Goal: Task Accomplishment & Management: Manage account settings

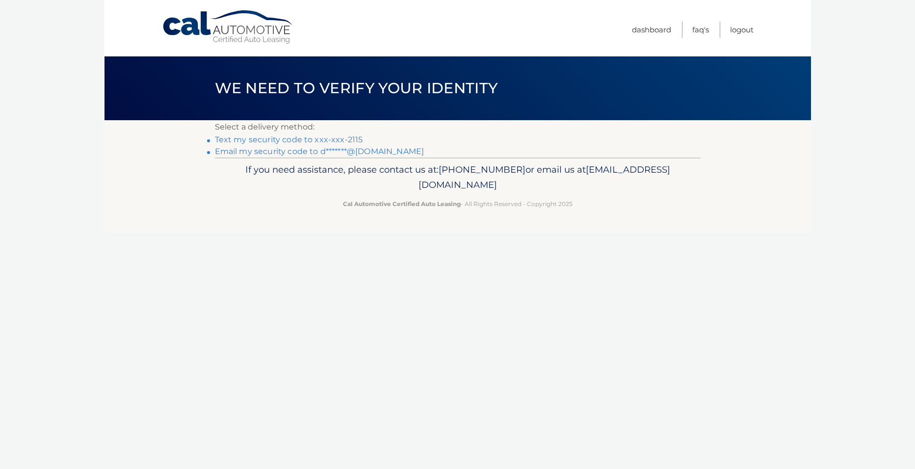
click at [285, 139] on link "Text my security code to xxx-xxx-2115" at bounding box center [289, 139] width 148 height 9
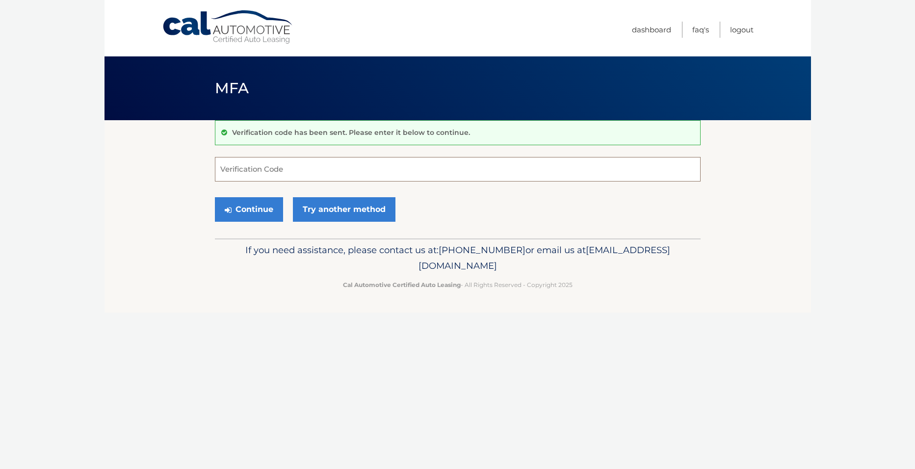
click at [285, 178] on input "Verification Code" at bounding box center [458, 169] width 486 height 25
type input "422334"
click at [215, 197] on button "Continue" at bounding box center [249, 209] width 68 height 25
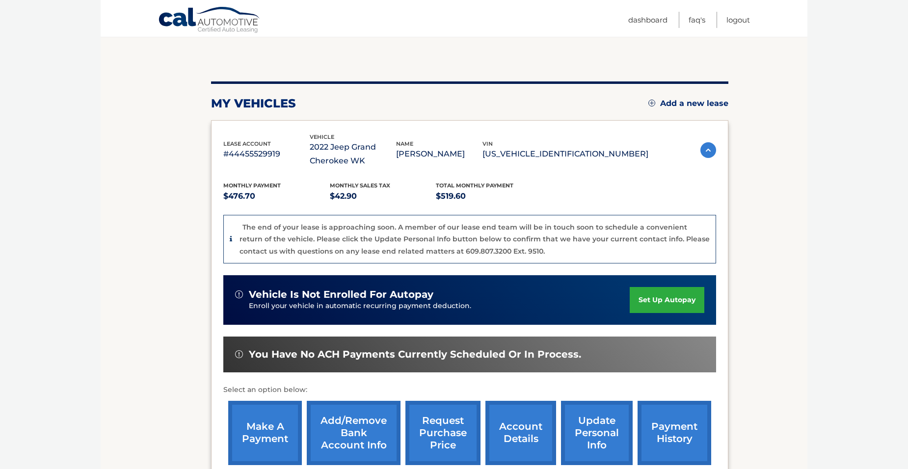
scroll to position [98, 0]
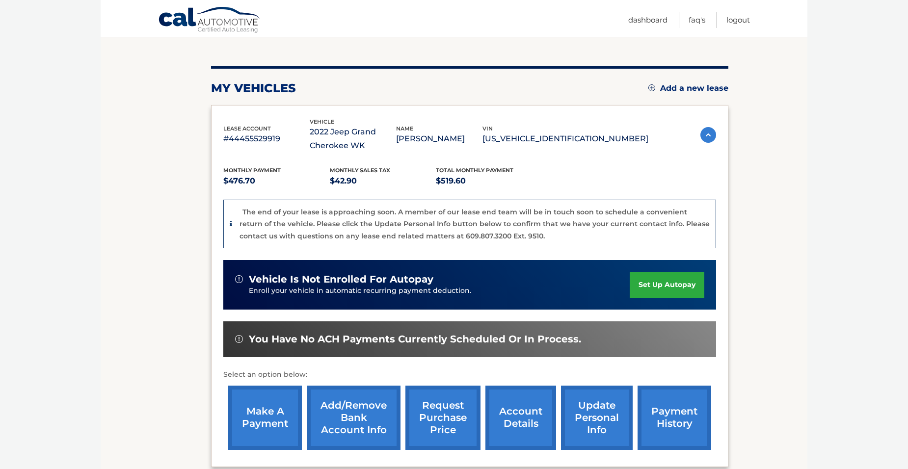
click at [596, 412] on link "update personal info" at bounding box center [597, 418] width 72 height 64
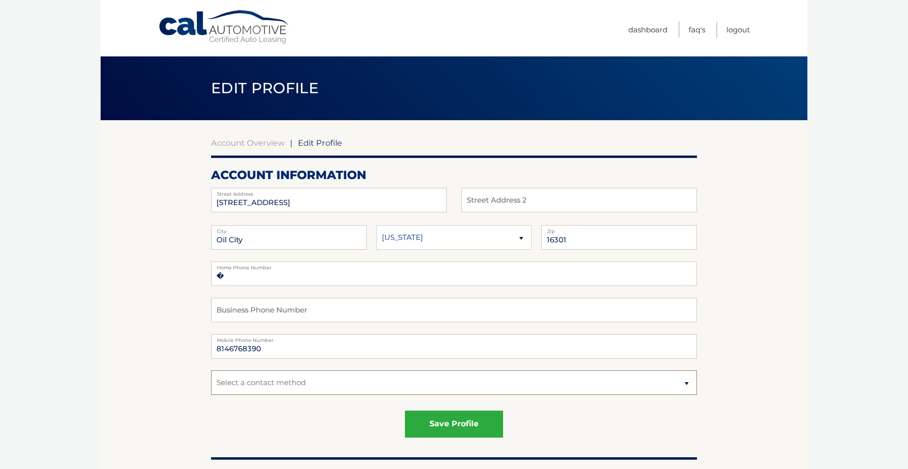
click at [687, 384] on select "Select a contact method Mobile Home" at bounding box center [454, 383] width 486 height 25
select select "1"
click at [211, 371] on select "Select a contact method Mobile Home" at bounding box center [454, 383] width 486 height 25
drag, startPoint x: 263, startPoint y: 350, endPoint x: 204, endPoint y: 348, distance: 58.9
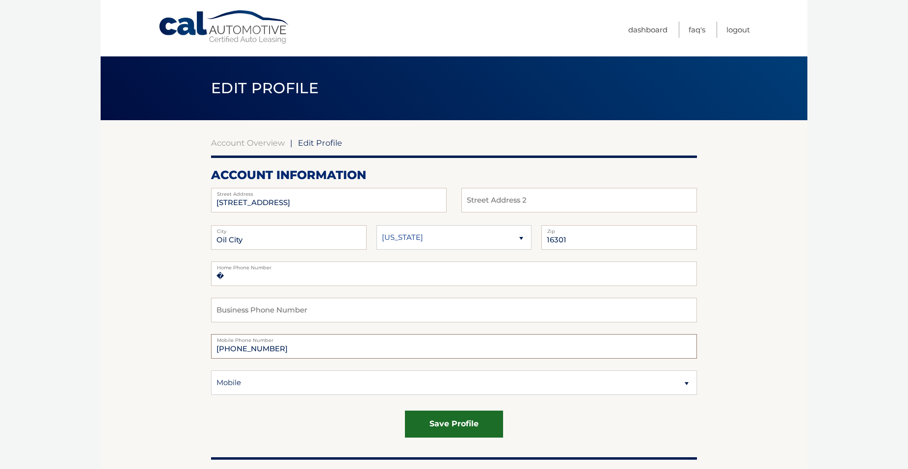
type input "814-812-2115"
click at [456, 419] on button "save profile" at bounding box center [454, 424] width 98 height 27
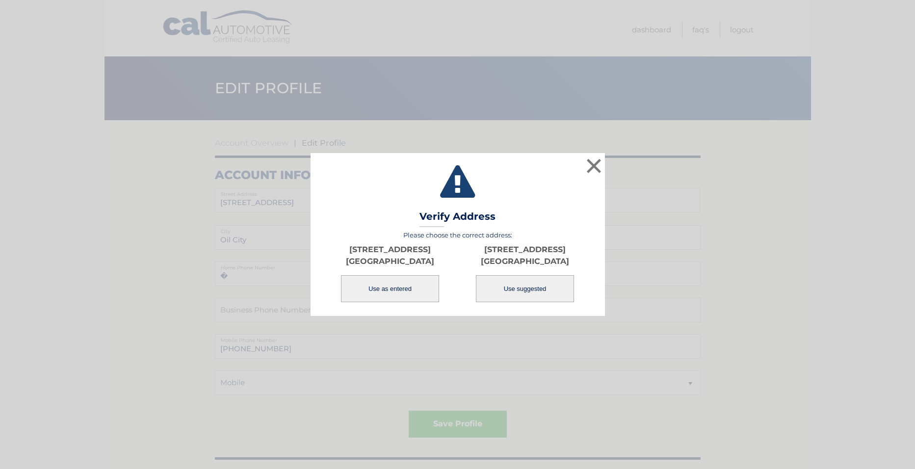
click at [519, 288] on button "Use suggested" at bounding box center [525, 288] width 98 height 27
type input "141 E BISSELL AVE"
type input "OIL CITY"
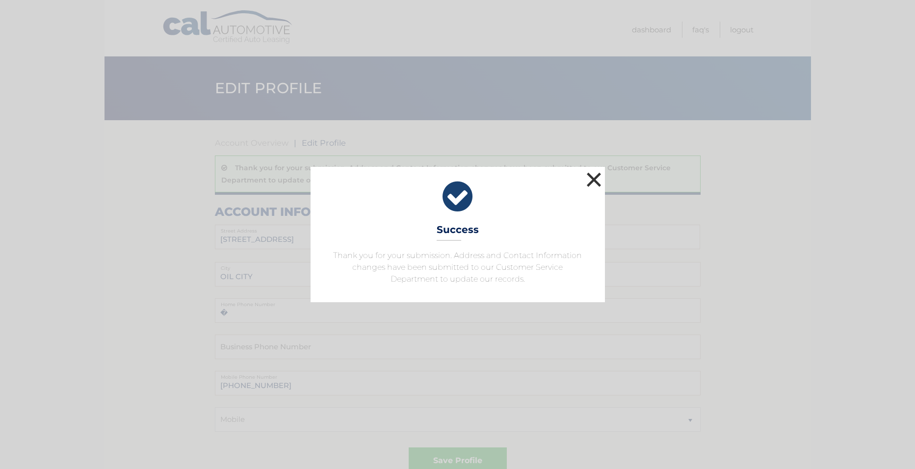
click at [591, 174] on button "×" at bounding box center [595, 180] width 20 height 20
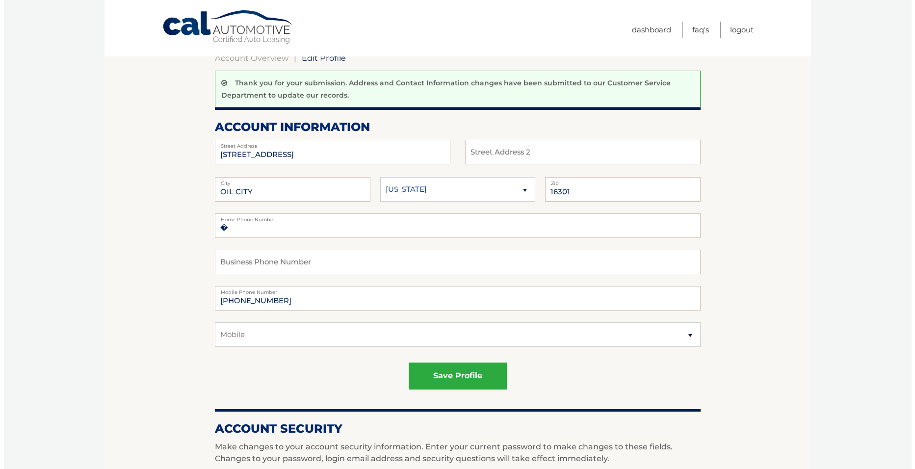
scroll to position [98, 0]
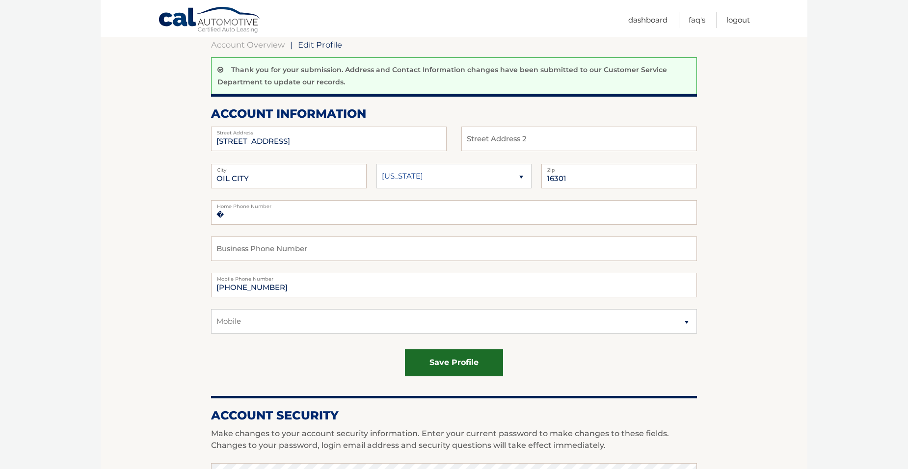
click at [453, 362] on button "save profile" at bounding box center [454, 362] width 98 height 27
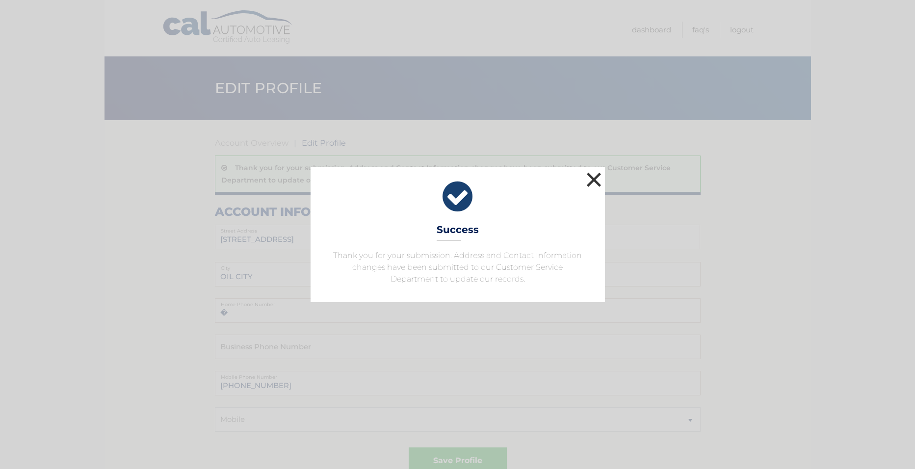
click at [592, 180] on button "×" at bounding box center [595, 180] width 20 height 20
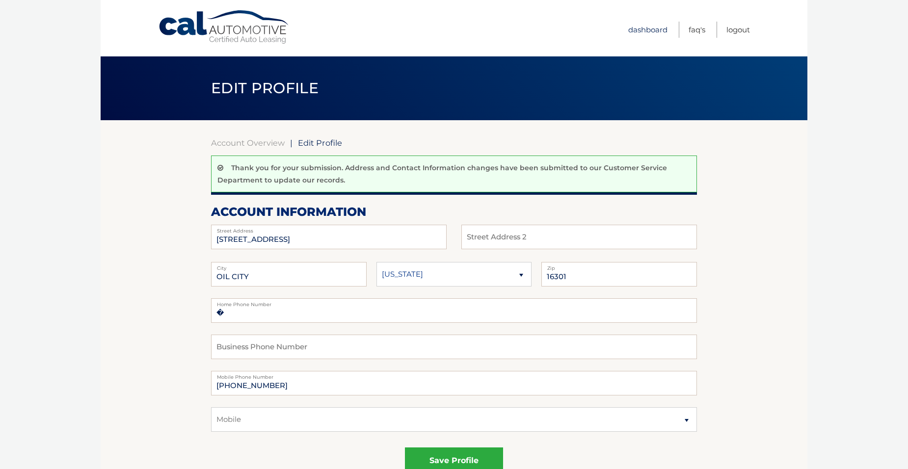
click at [640, 27] on link "Dashboard" at bounding box center [647, 30] width 39 height 16
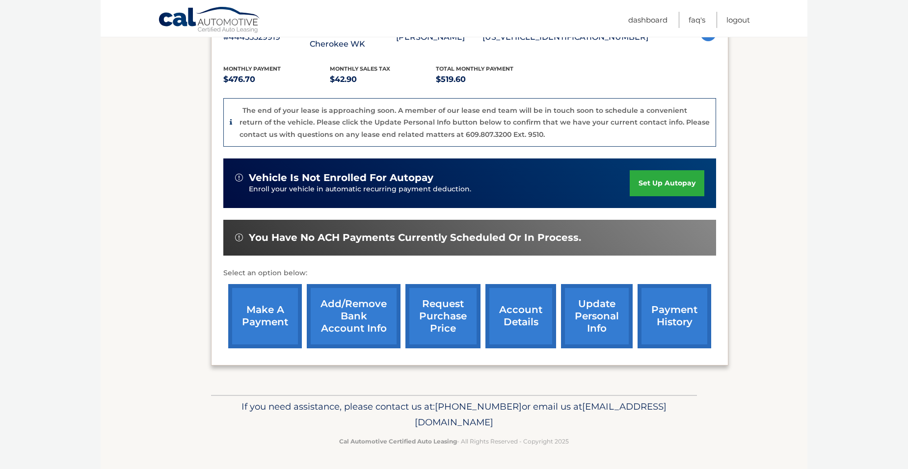
scroll to position [200, 0]
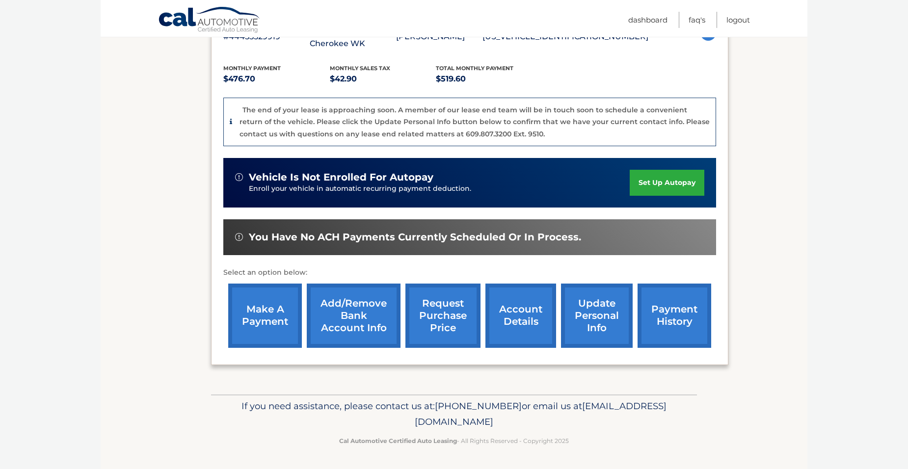
click at [266, 310] on link "make a payment" at bounding box center [265, 316] width 74 height 64
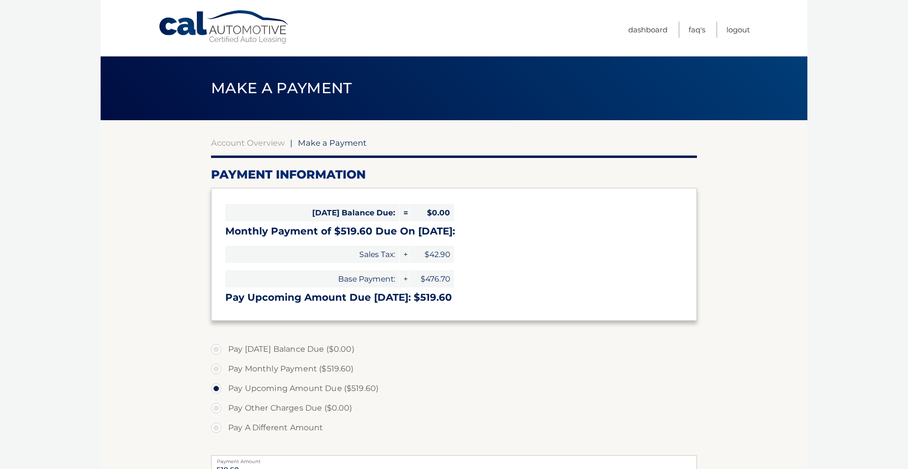
select select "MzgwZjEwYzgtM2M2OS00YjE0LTliMmUtYjBhZDc3YmU2NDQw"
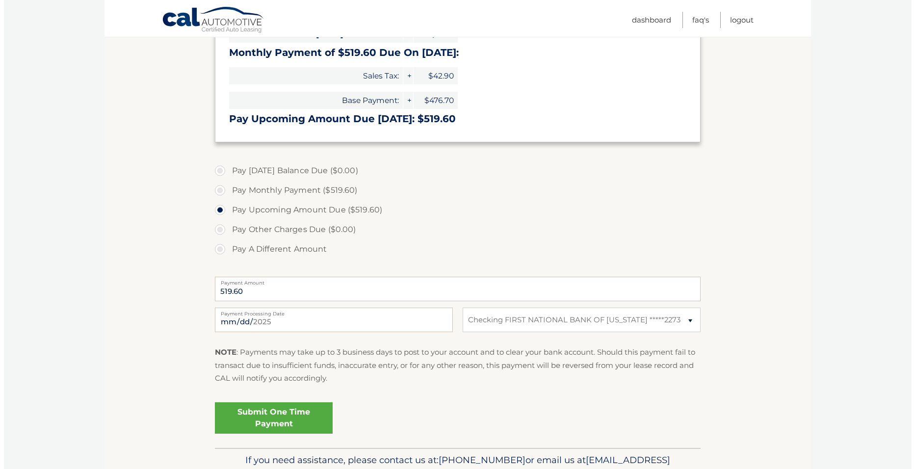
scroll to position [196, 0]
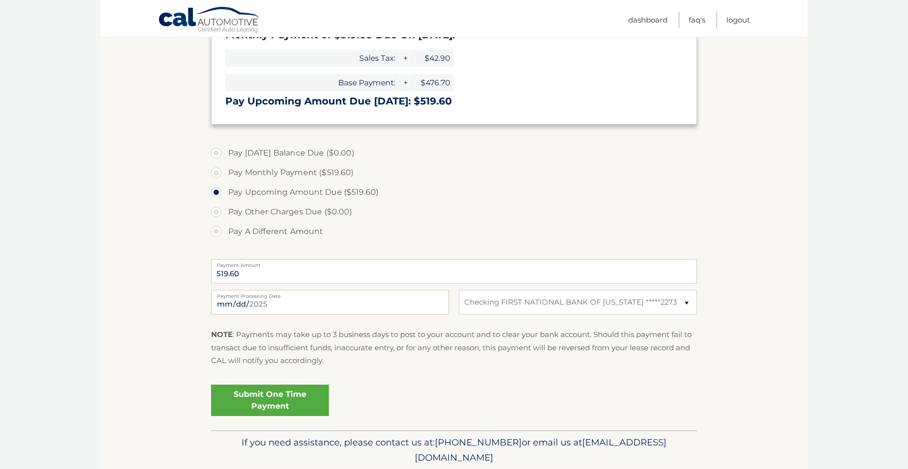
click at [274, 394] on link "Submit One Time Payment" at bounding box center [270, 400] width 118 height 31
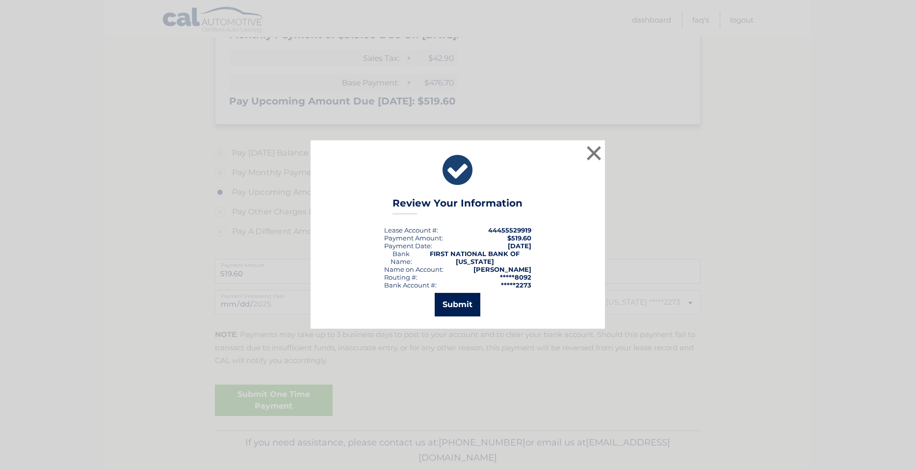
click at [464, 304] on button "Submit" at bounding box center [458, 305] width 46 height 24
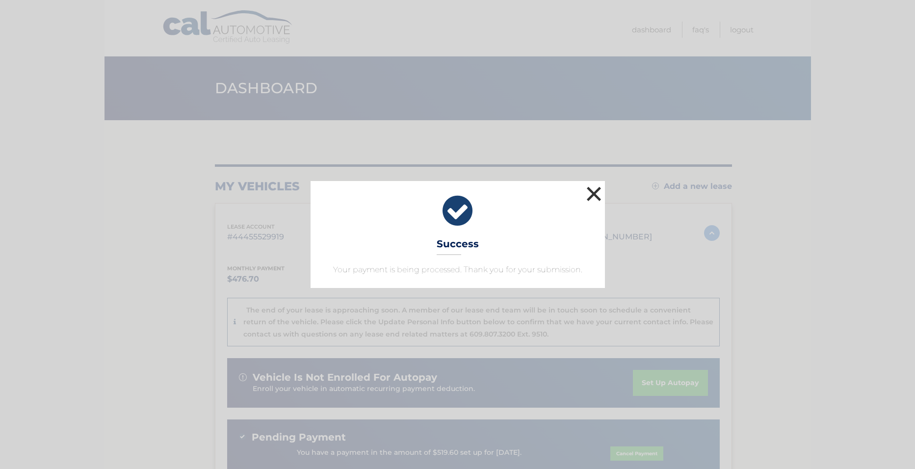
click at [594, 194] on button "×" at bounding box center [595, 194] width 20 height 20
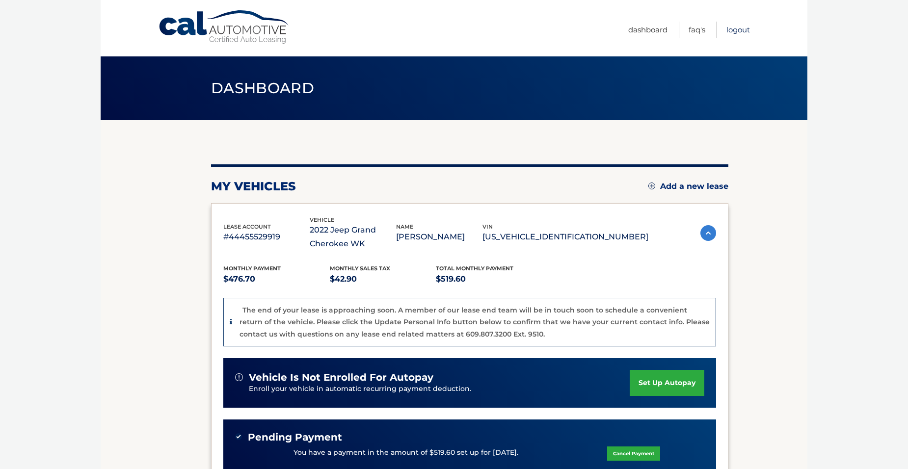
click at [737, 28] on link "Logout" at bounding box center [738, 30] width 24 height 16
